Goal: Task Accomplishment & Management: Manage account settings

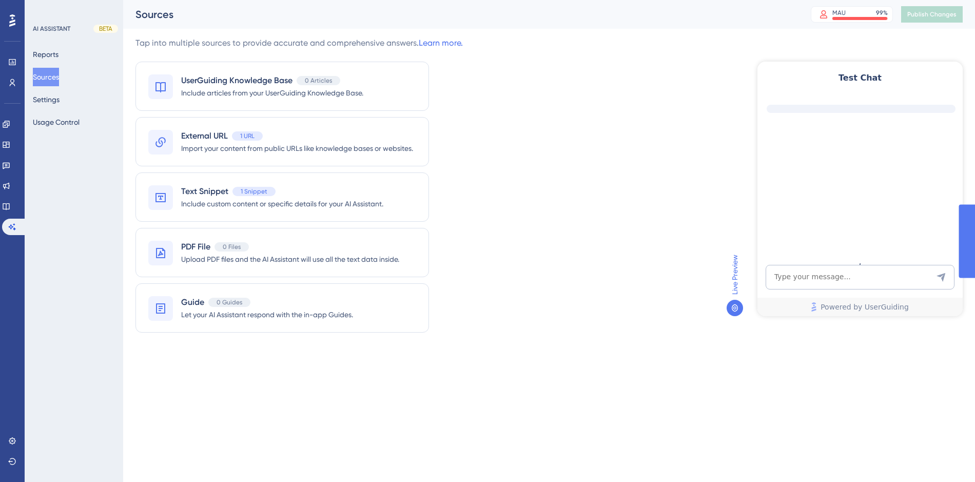
click at [599, 166] on div "Tap into multiple sources to provide accurate and comprehensive answers. Learn …" at bounding box center [549, 191] width 827 height 308
click at [53, 52] on button "Reports" at bounding box center [46, 54] width 26 height 18
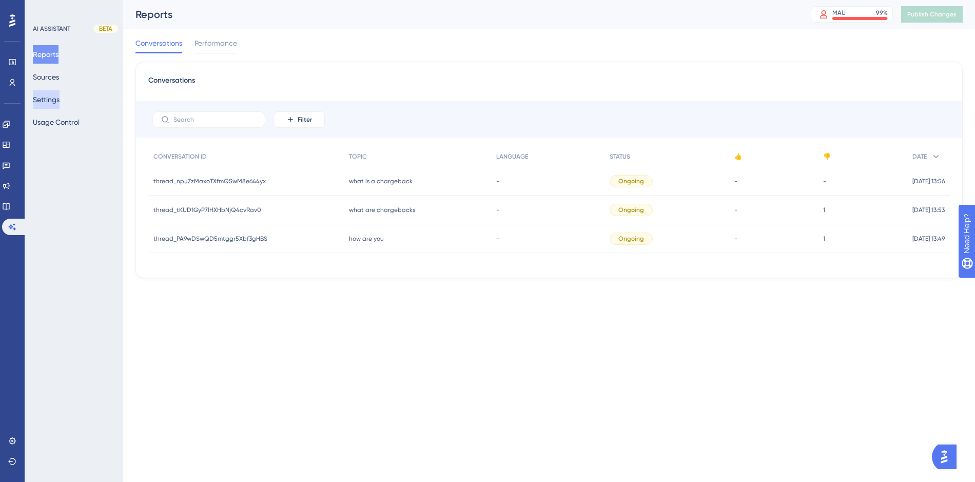
click at [58, 98] on button "Settings" at bounding box center [46, 99] width 27 height 18
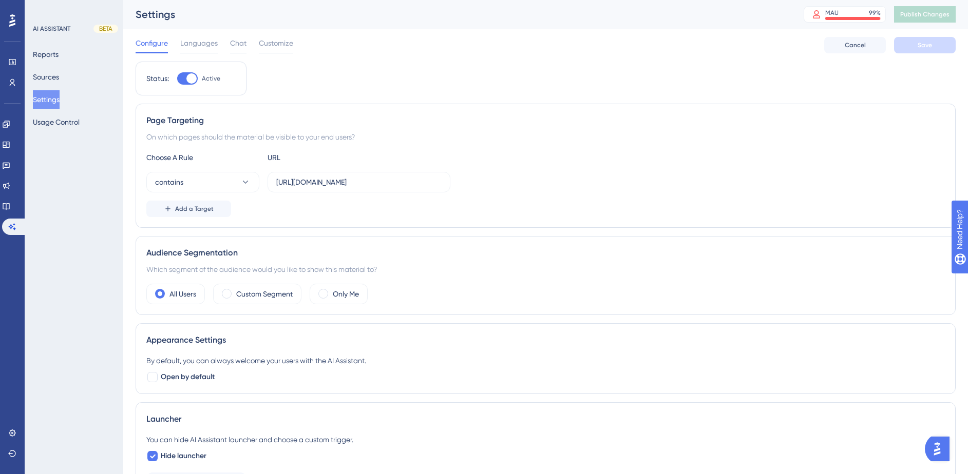
click at [192, 74] on div at bounding box center [191, 78] width 10 height 10
click at [177, 79] on input "Active" at bounding box center [177, 79] width 1 height 1
checkbox input "false"
click at [922, 40] on button "Save" at bounding box center [925, 45] width 62 height 16
click at [948, 13] on span "Publish Changes" at bounding box center [924, 14] width 49 height 8
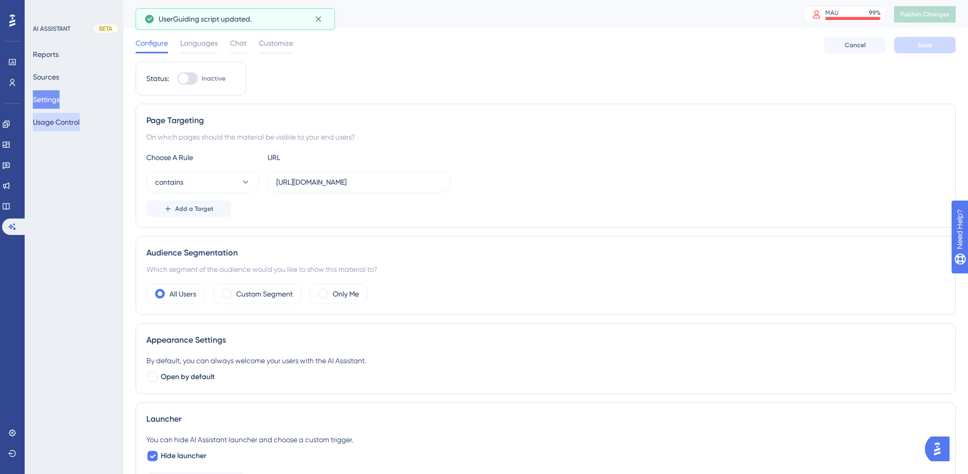
click at [55, 123] on button "Usage Control" at bounding box center [56, 122] width 47 height 18
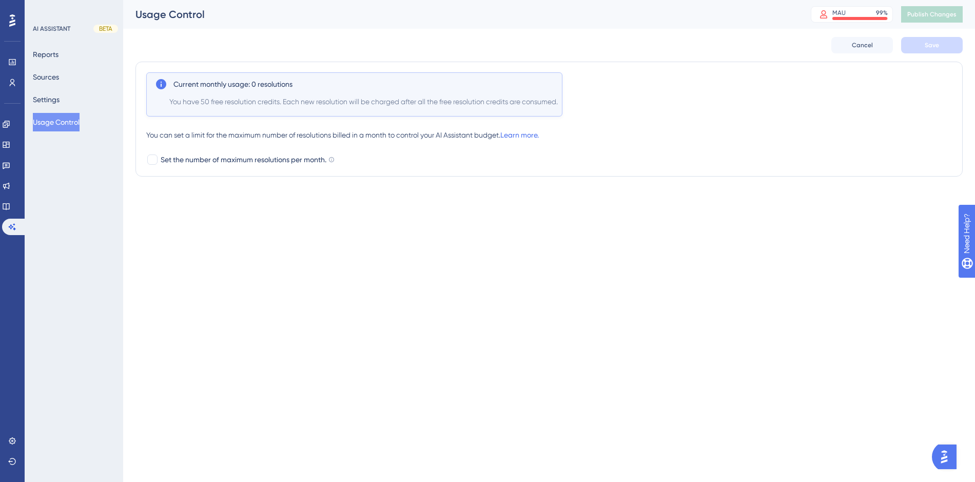
click at [373, 0] on html "Performance Users Engagement Widgets Feedback Product Updates Knowledge Base AI…" at bounding box center [487, 0] width 975 height 0
click at [52, 53] on button "Reports" at bounding box center [46, 54] width 26 height 18
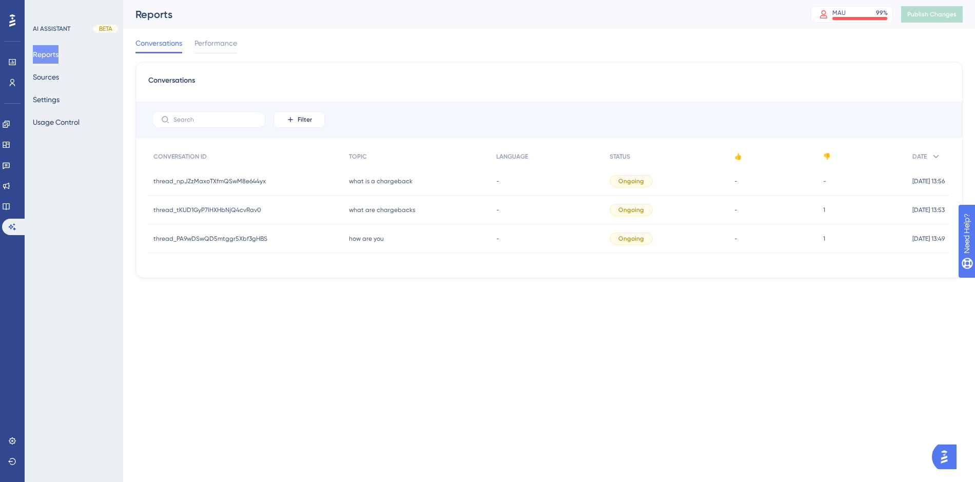
click at [610, 48] on div "Conversations Performance" at bounding box center [549, 45] width 827 height 33
